Goal: Information Seeking & Learning: Learn about a topic

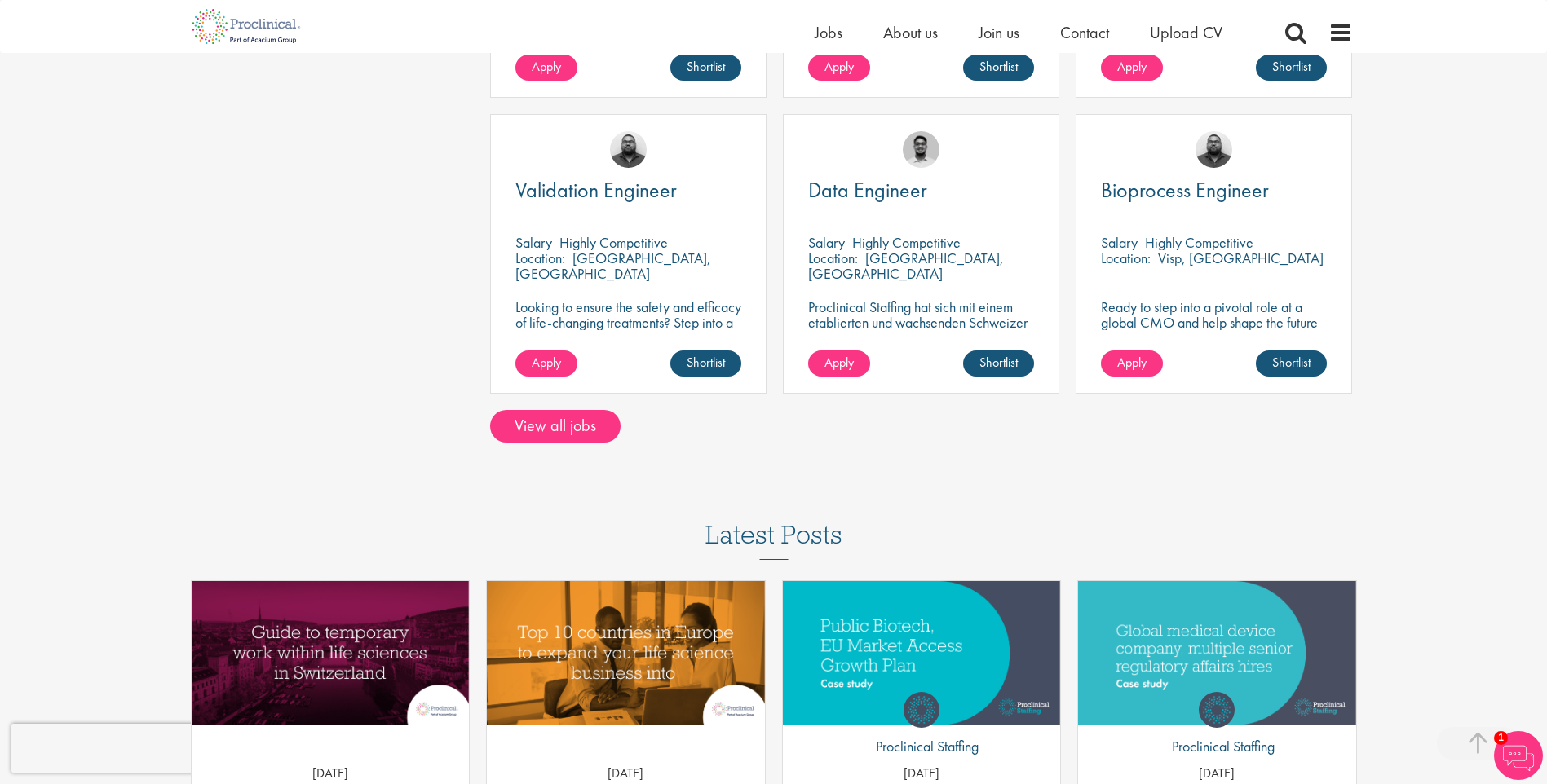
scroll to position [1304, 0]
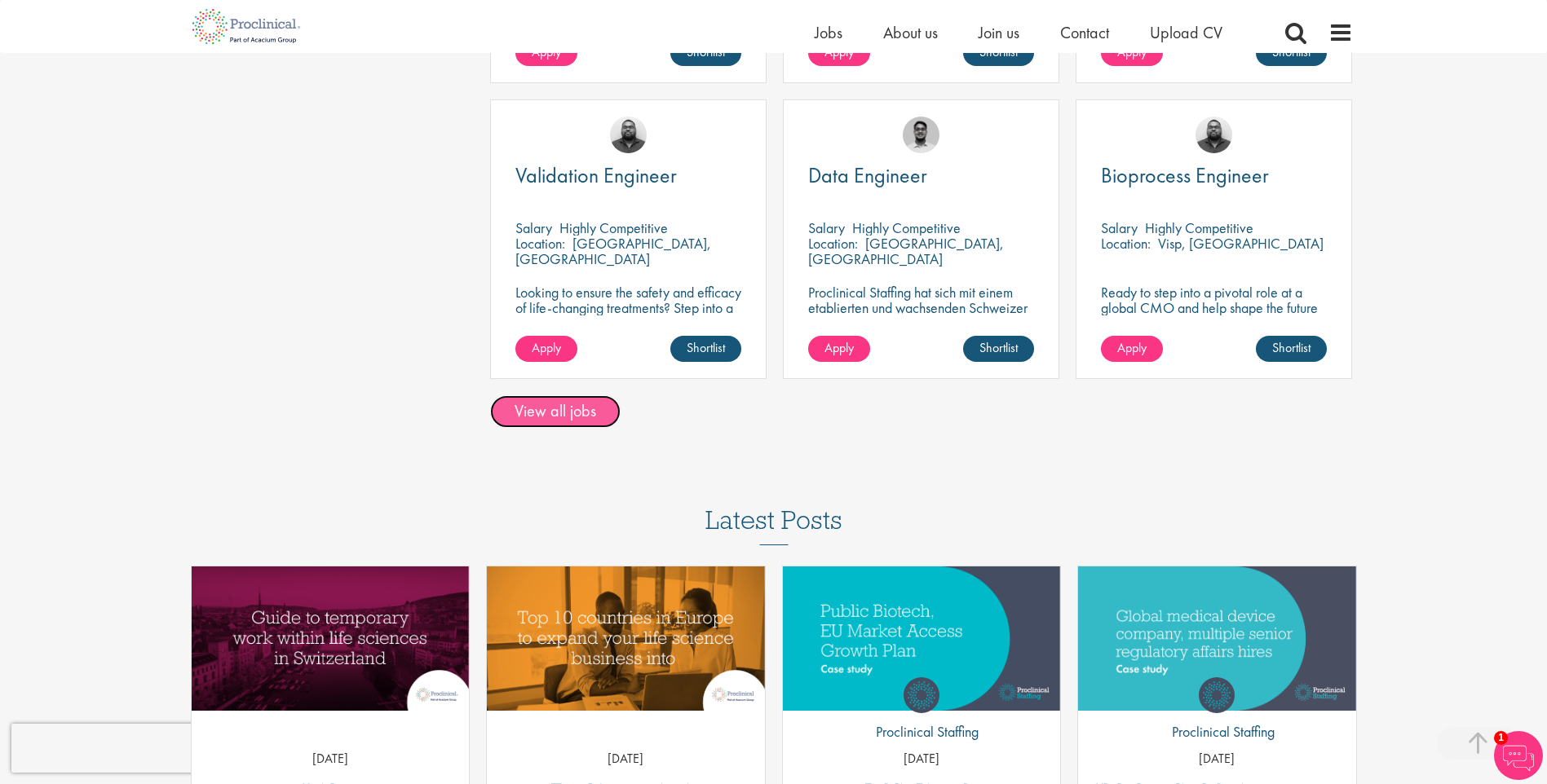
click at [568, 396] on link "View all jobs" at bounding box center [555, 411] width 130 height 33
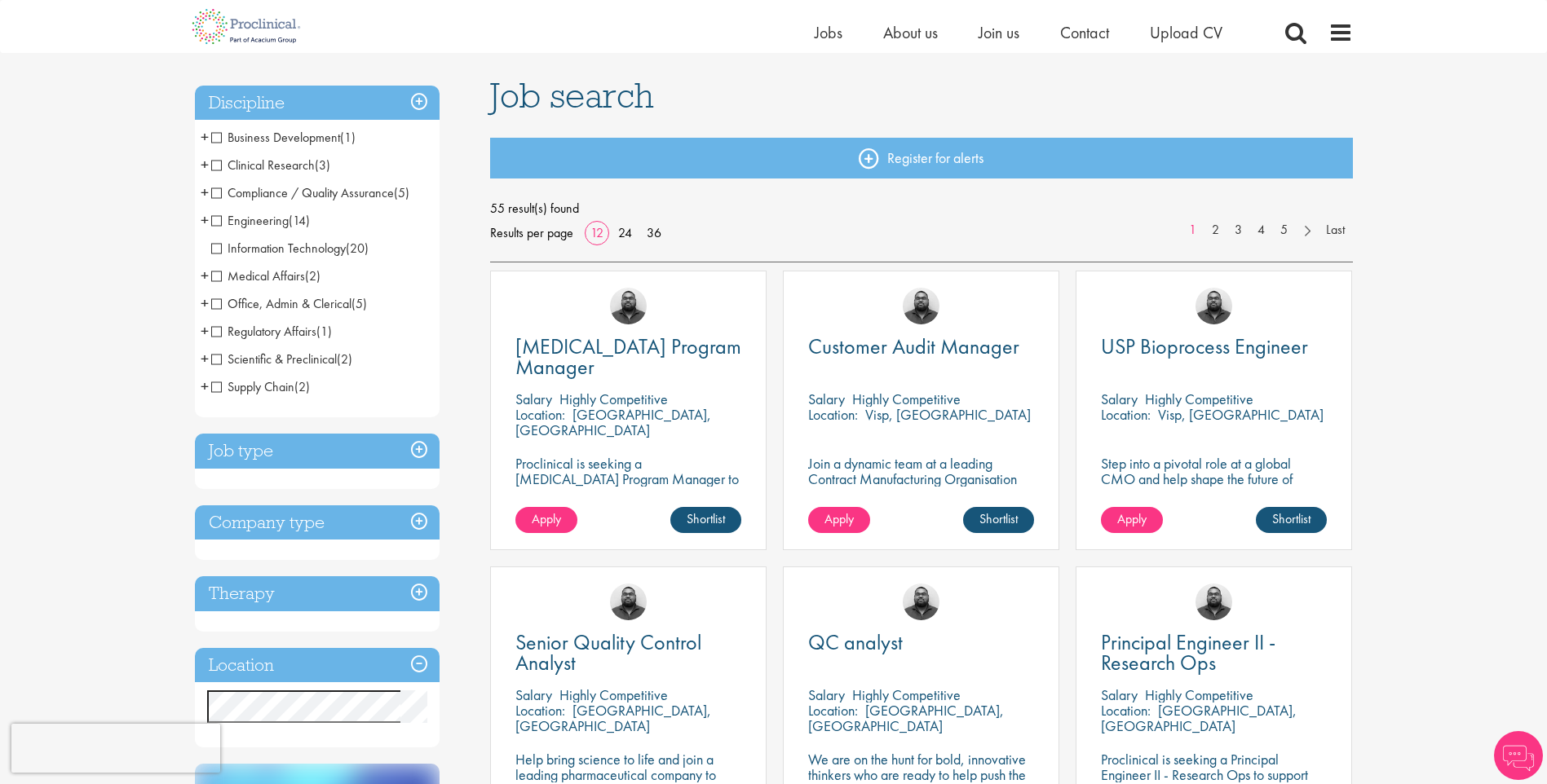
scroll to position [408, 0]
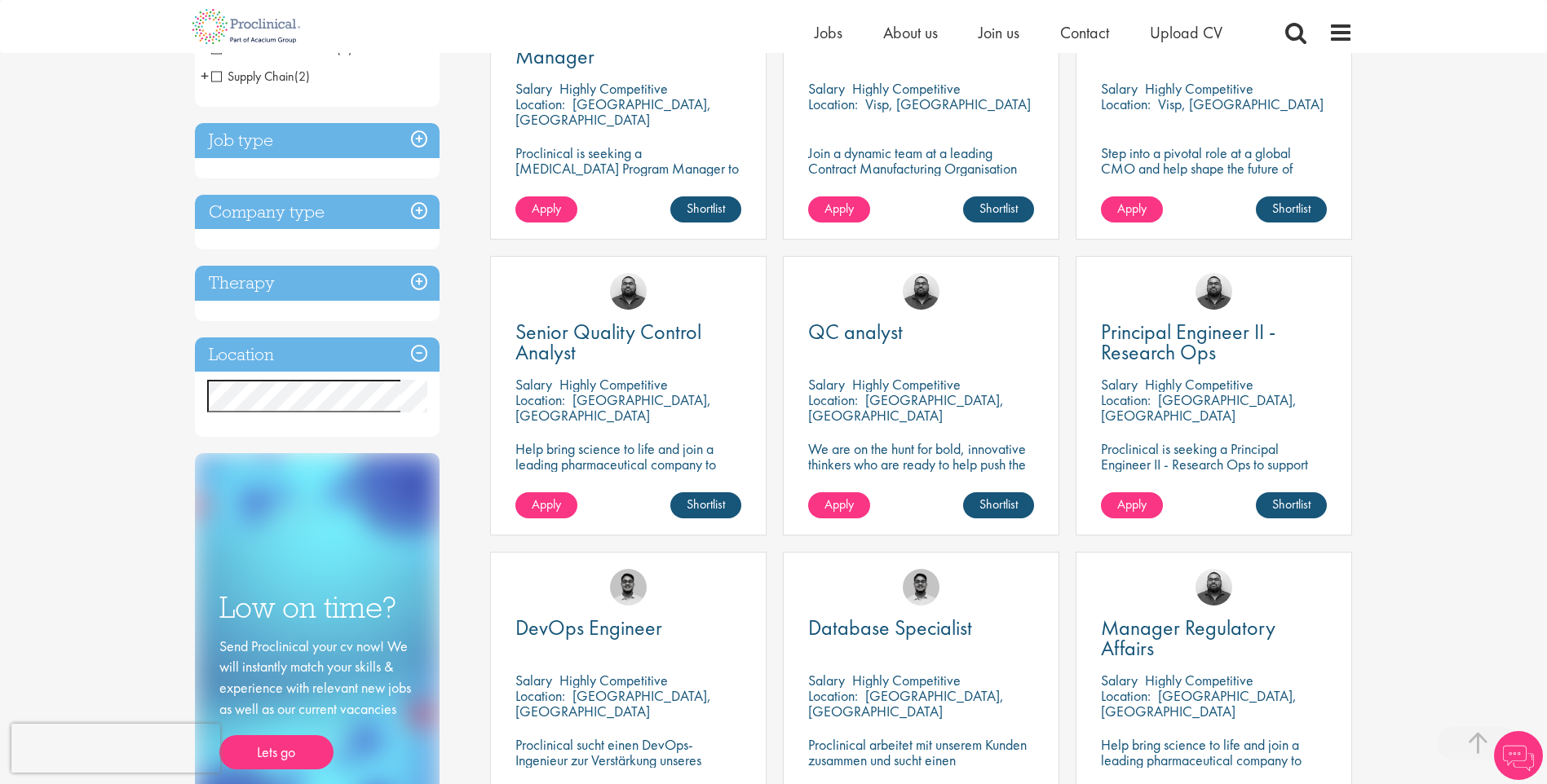
click at [373, 148] on h3 "Job type" at bounding box center [317, 141] width 244 height 35
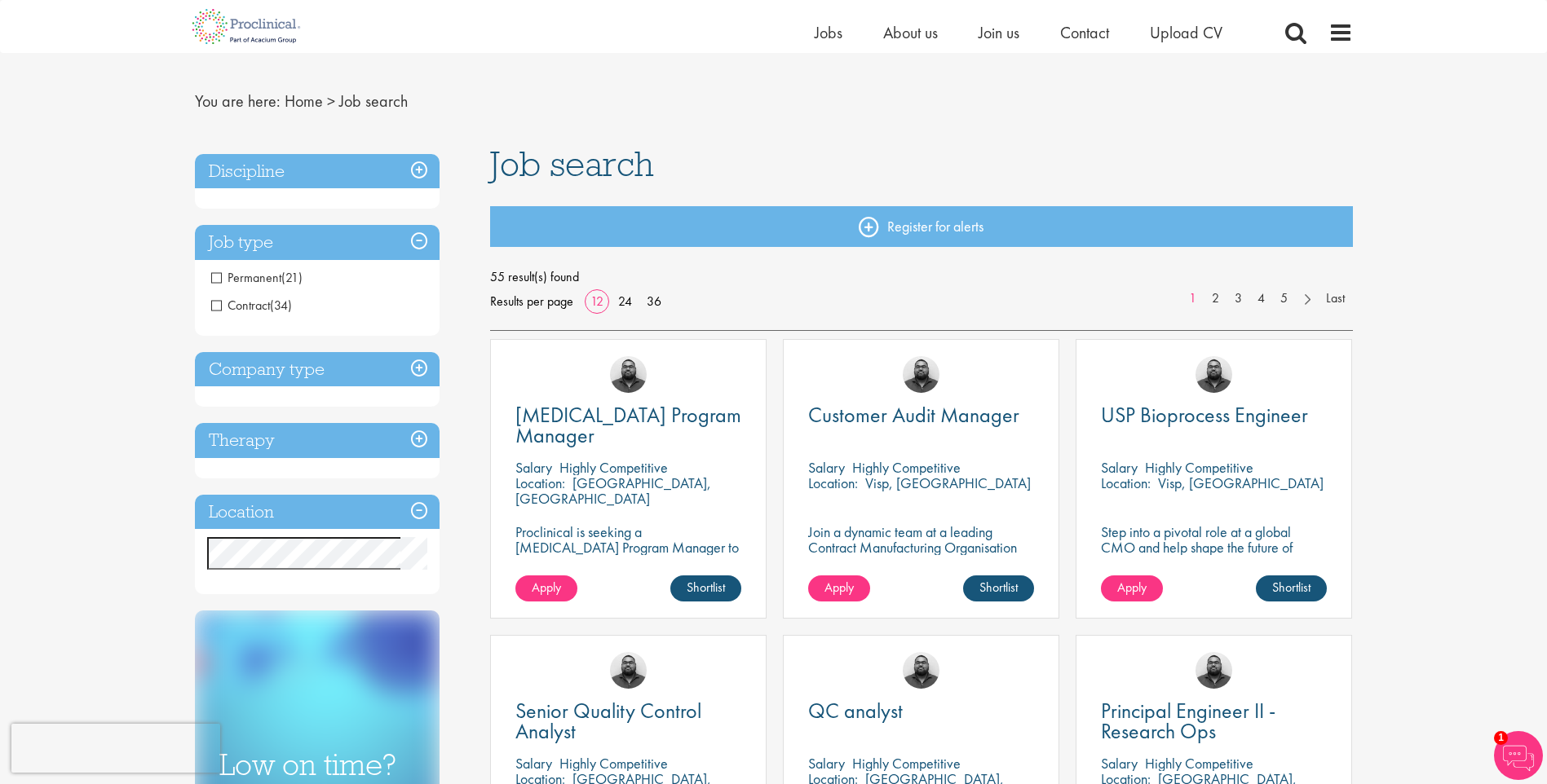
scroll to position [0, 0]
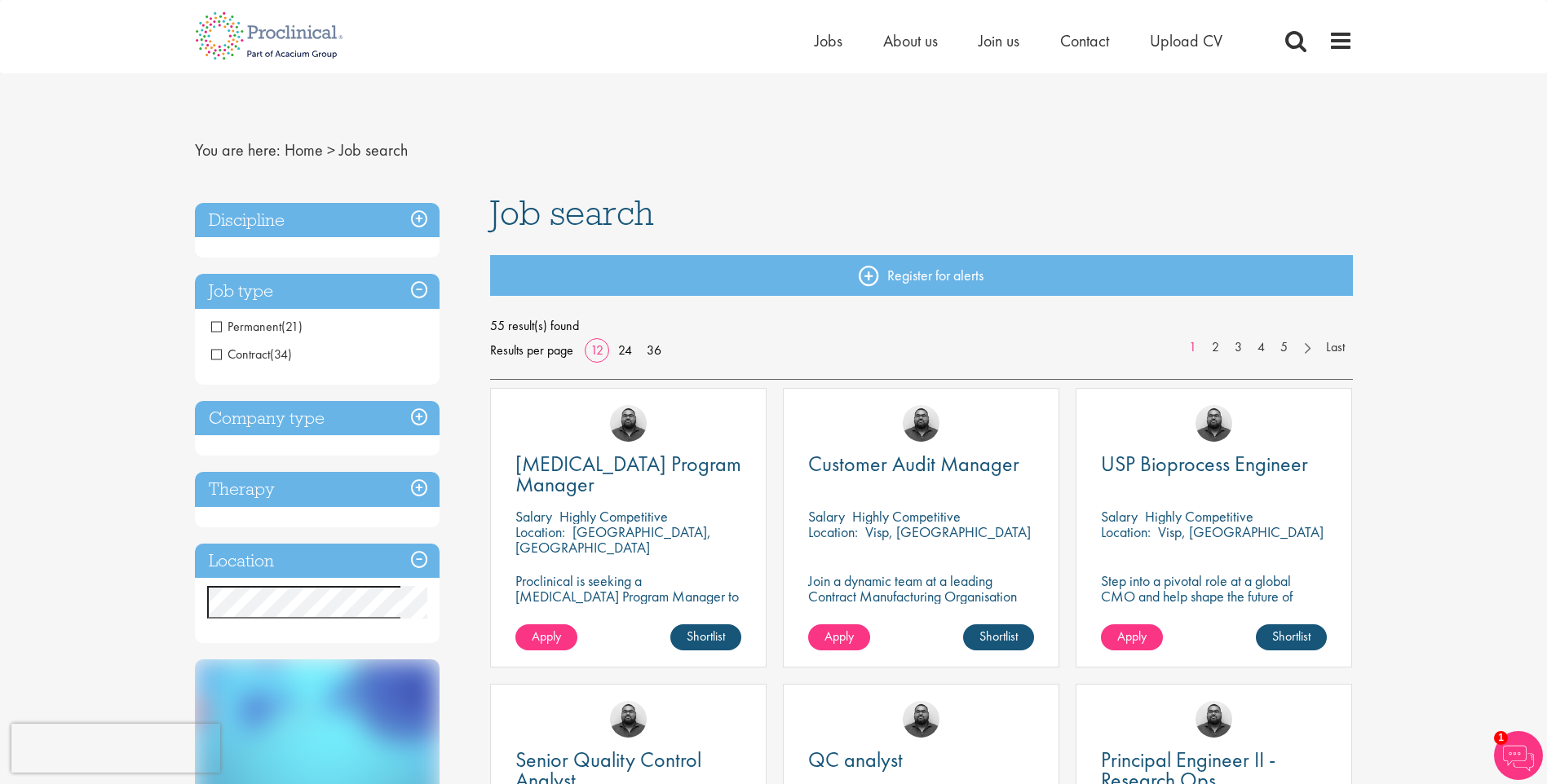
click at [330, 223] on h3 "Discipline" at bounding box center [317, 220] width 244 height 35
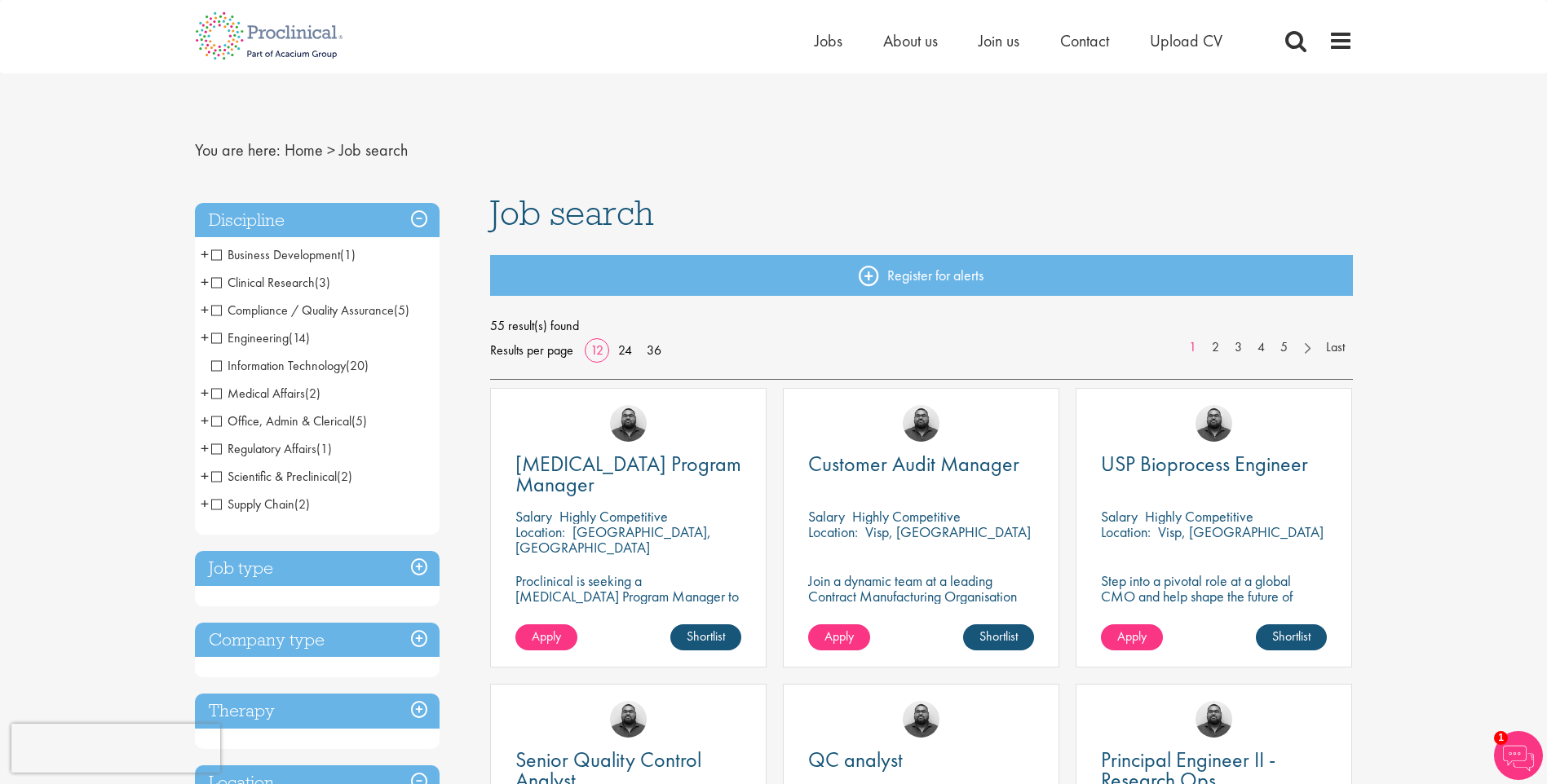
click at [313, 473] on span "Scientific & Preclinical" at bounding box center [274, 476] width 126 height 17
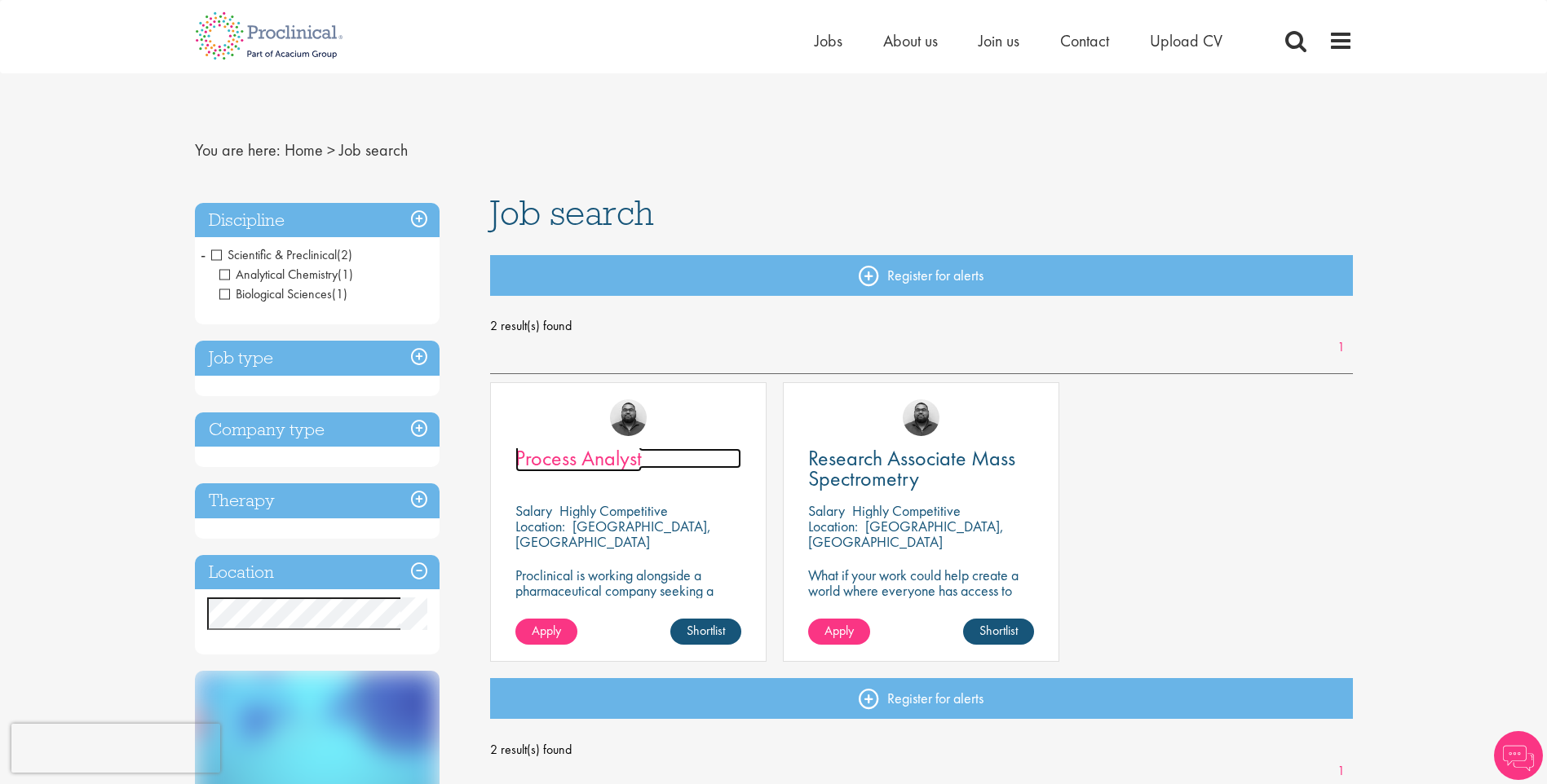
click at [586, 458] on span "Process Analyst" at bounding box center [578, 457] width 127 height 27
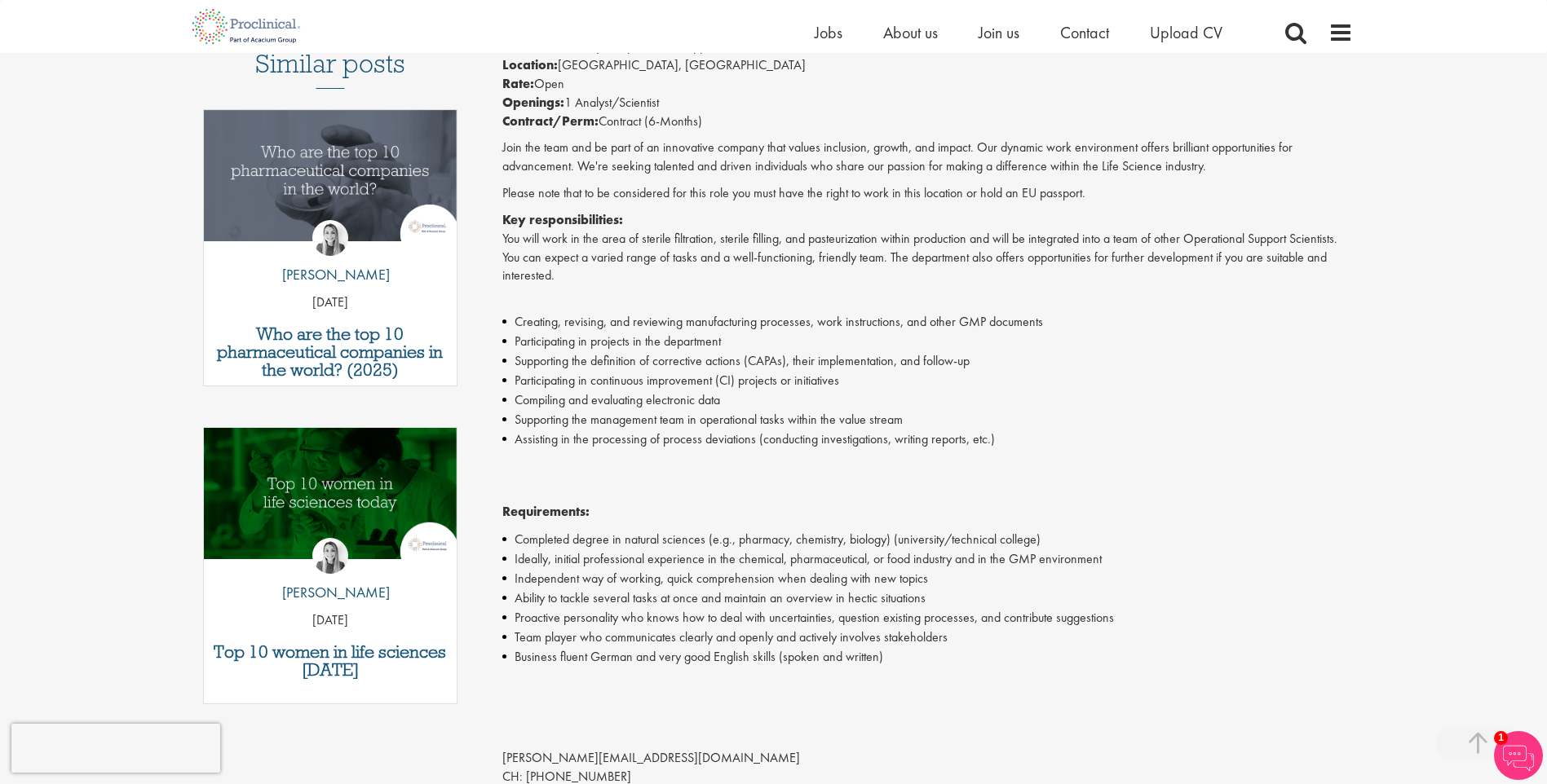
scroll to position [489, 0]
